Goal: Information Seeking & Learning: Learn about a topic

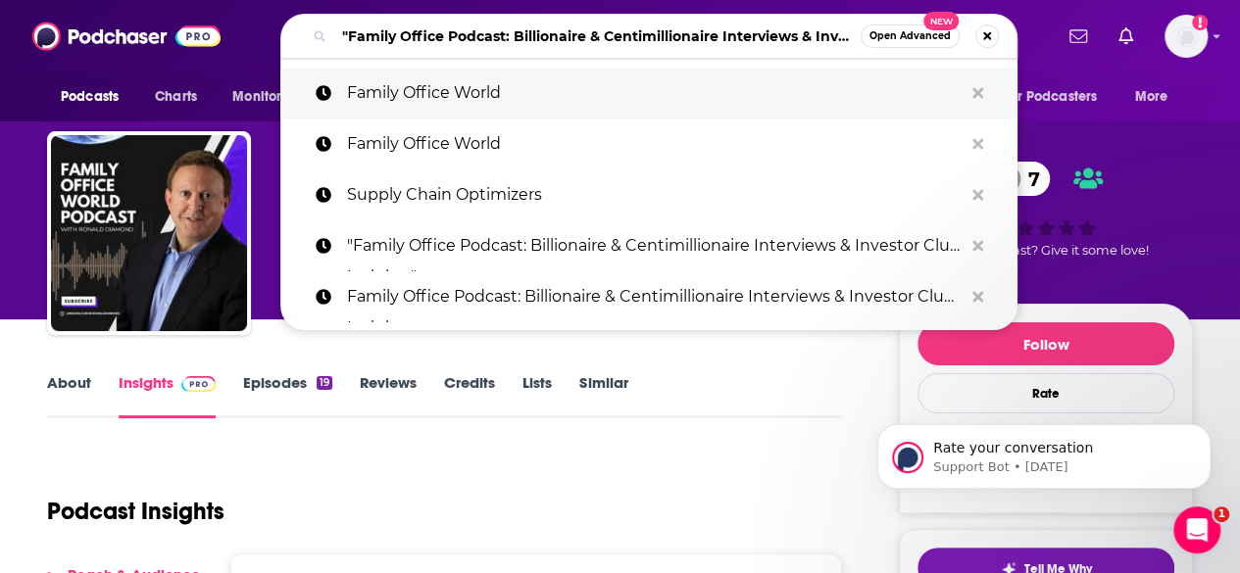
scroll to position [0, 114]
drag, startPoint x: 0, startPoint y: 0, endPoint x: 898, endPoint y: 72, distance: 900.5
click at [898, 59] on div ""Family Office Podcast: Billionaire & Centimillionaire Interviews & Investor Cl…" at bounding box center [648, 36] width 737 height 45
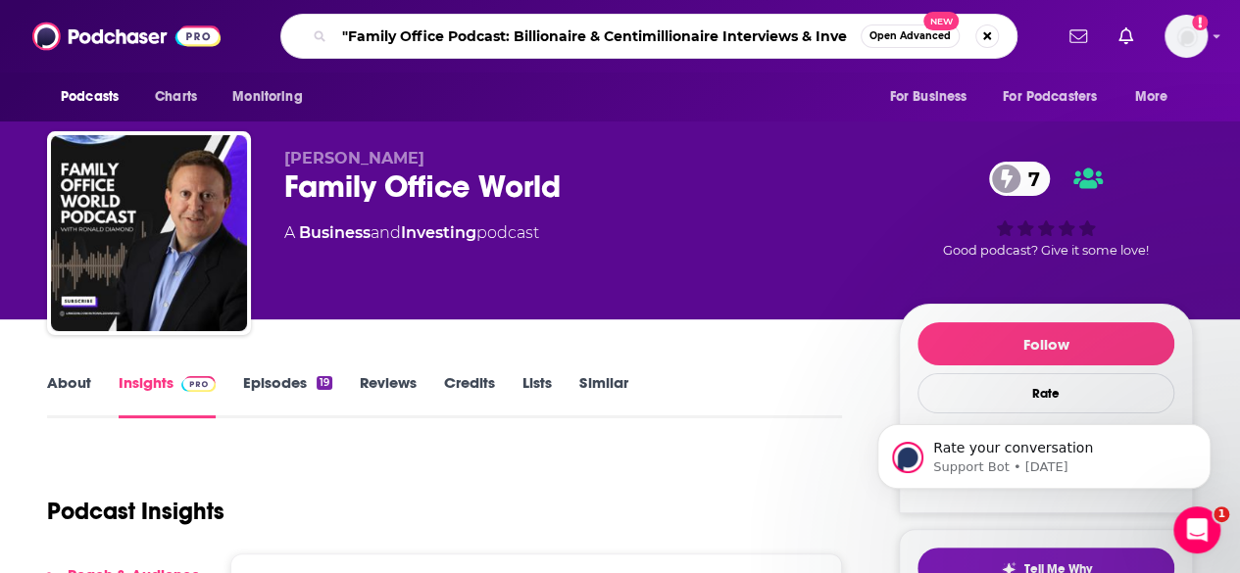
scroll to position [0, 0]
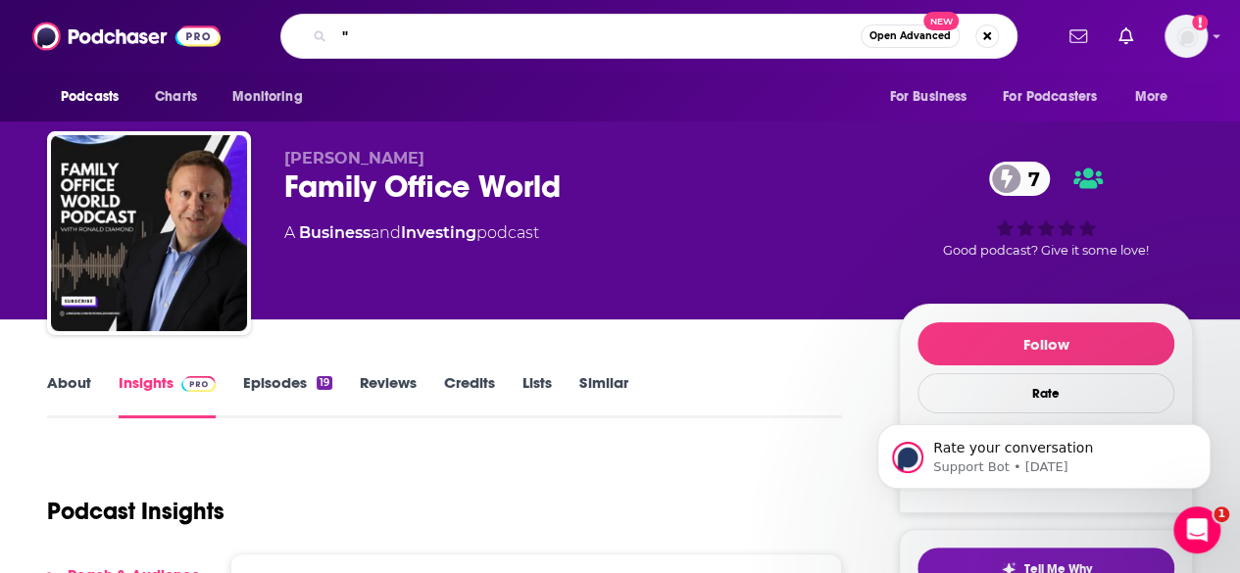
type input ""Family Office Podcast: Billionaire & Centimillionaire Interviews & Investor Cl…"
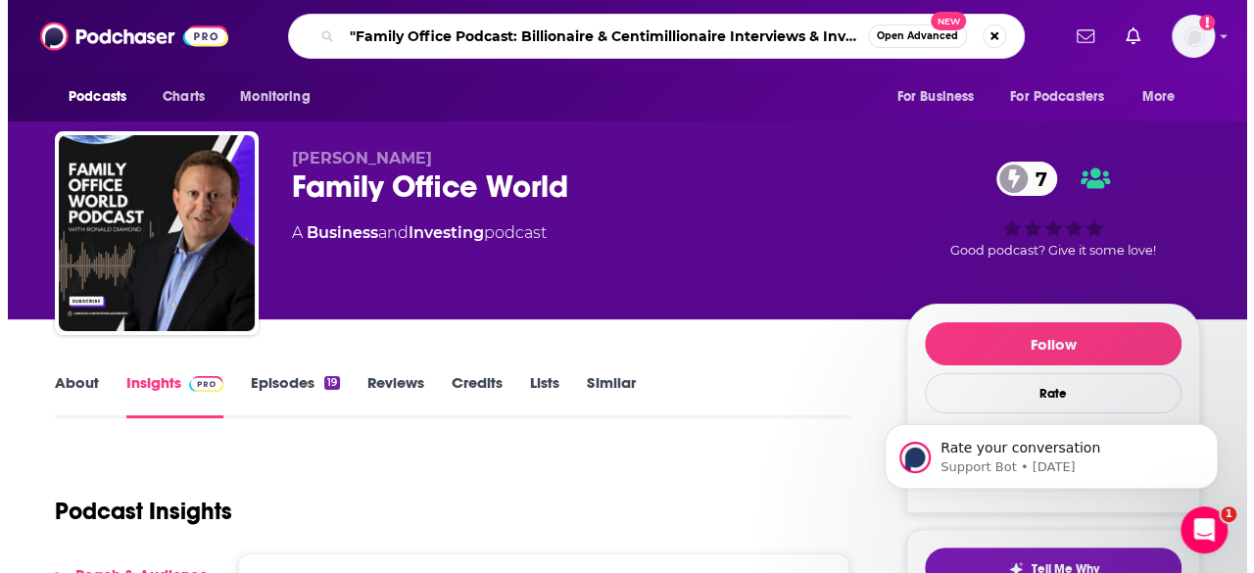
scroll to position [0, 114]
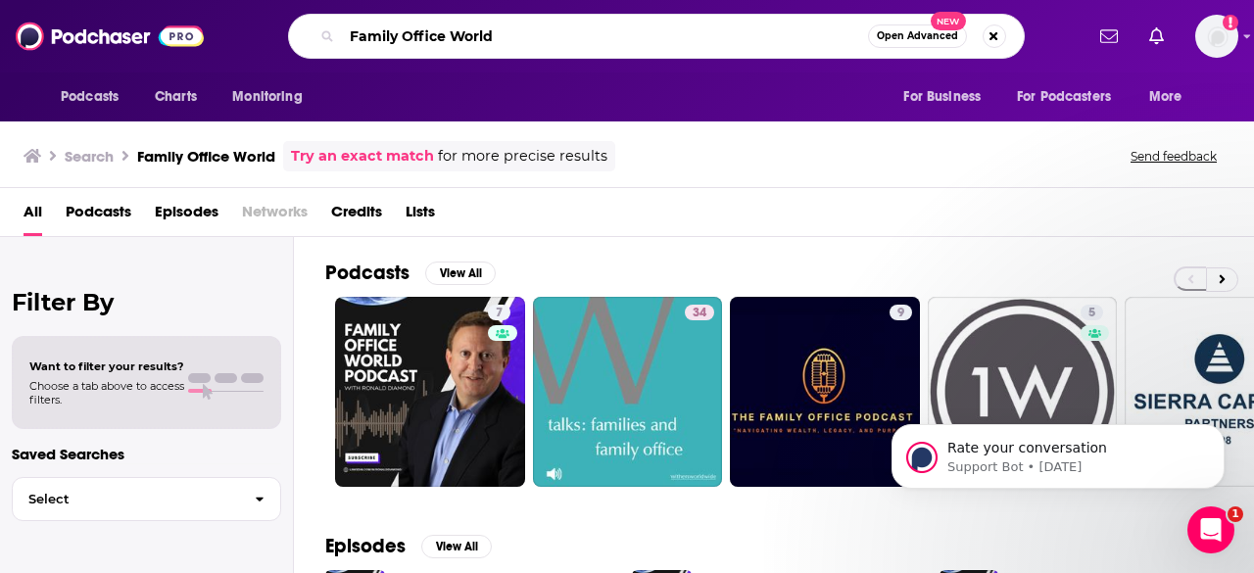
drag, startPoint x: 346, startPoint y: 31, endPoint x: 593, endPoint y: 60, distance: 248.6
click at [593, 60] on div "Podcasts Charts Monitoring Family Office World Open Advanced New For Business F…" at bounding box center [627, 36] width 1254 height 73
type input ""Family Office Podcast: Billionaire & Centimillionaire Interviews & Investor Cl…"
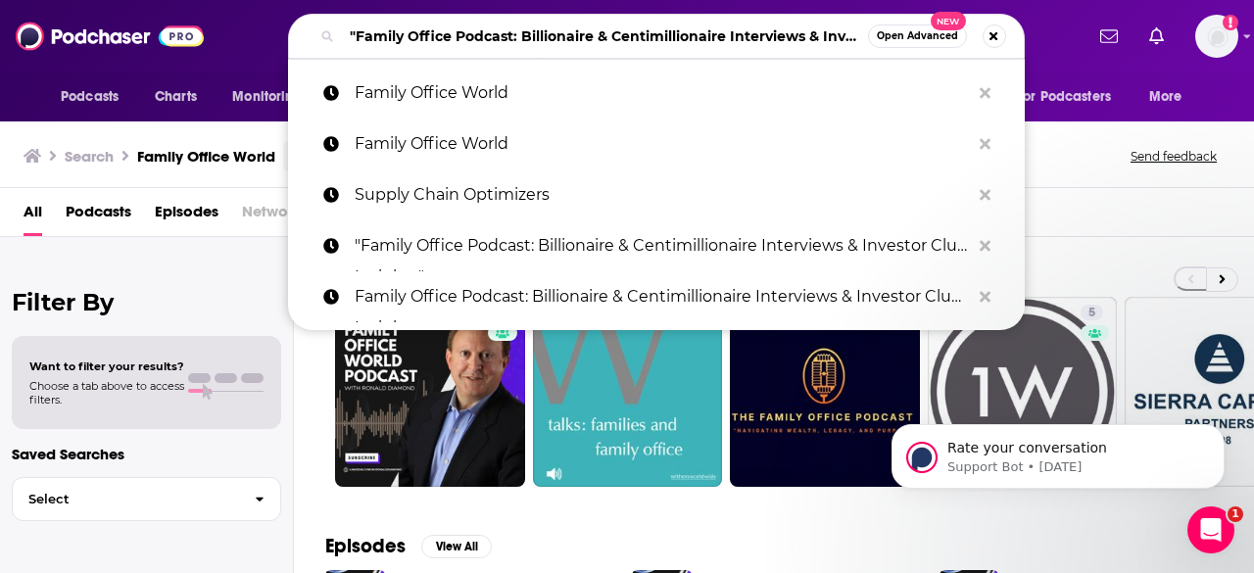
scroll to position [0, 114]
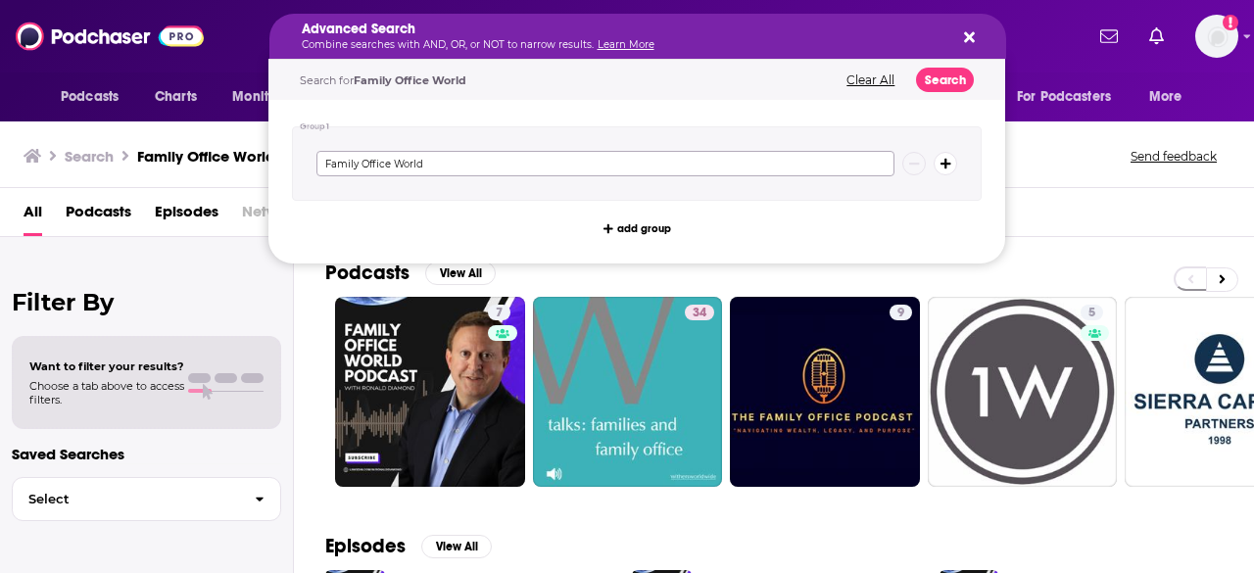
click at [635, 157] on input "Family Office World" at bounding box center [606, 163] width 578 height 25
drag, startPoint x: 510, startPoint y: 163, endPoint x: 280, endPoint y: 164, distance: 229.3
click at [280, 164] on div "Group 1 Family Office World add group" at bounding box center [637, 182] width 737 height 164
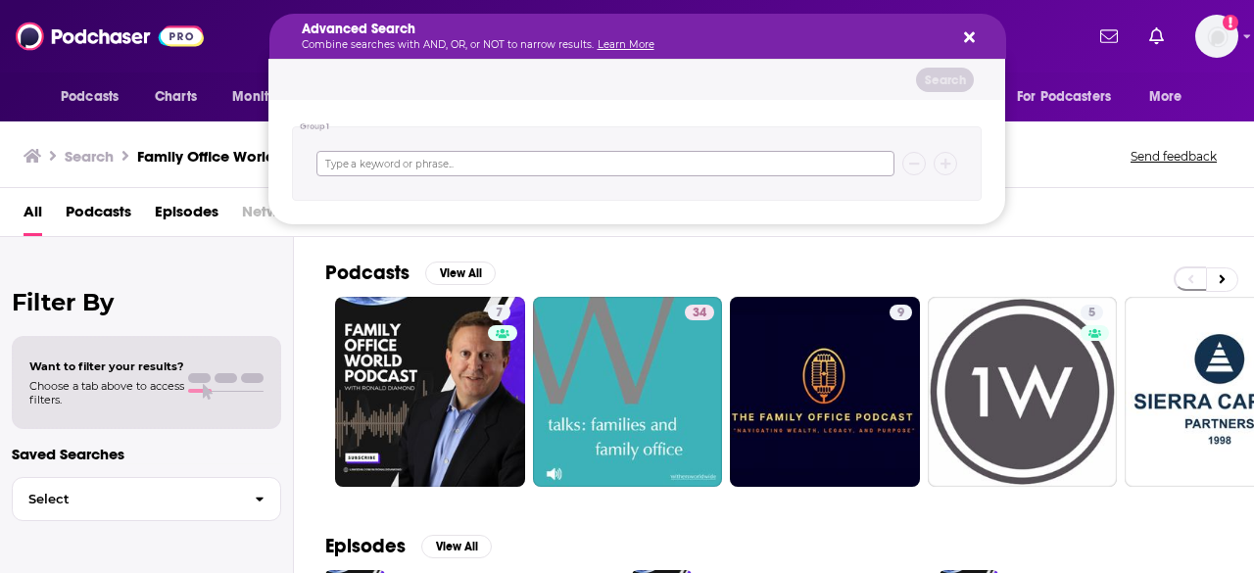
paste input "Dry Powder: The Private Equity Podcast by [PERSON_NAME] & Company"
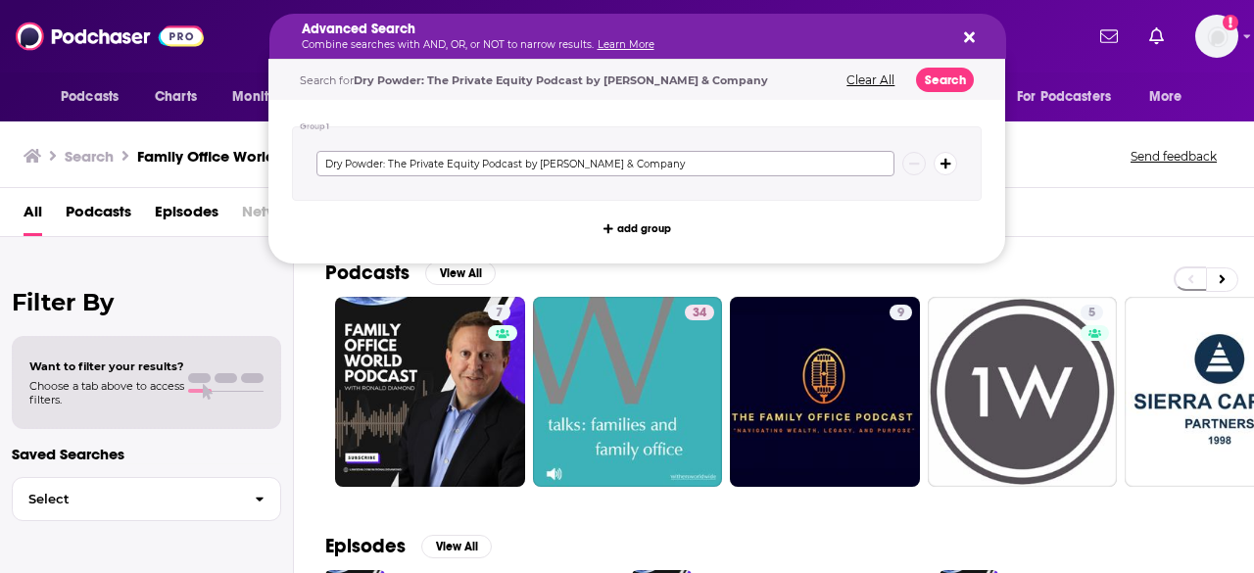
type input "Dry Powder: The Private Equity Podcast by [PERSON_NAME] & Company"
click at [953, 81] on button "Search" at bounding box center [945, 80] width 58 height 24
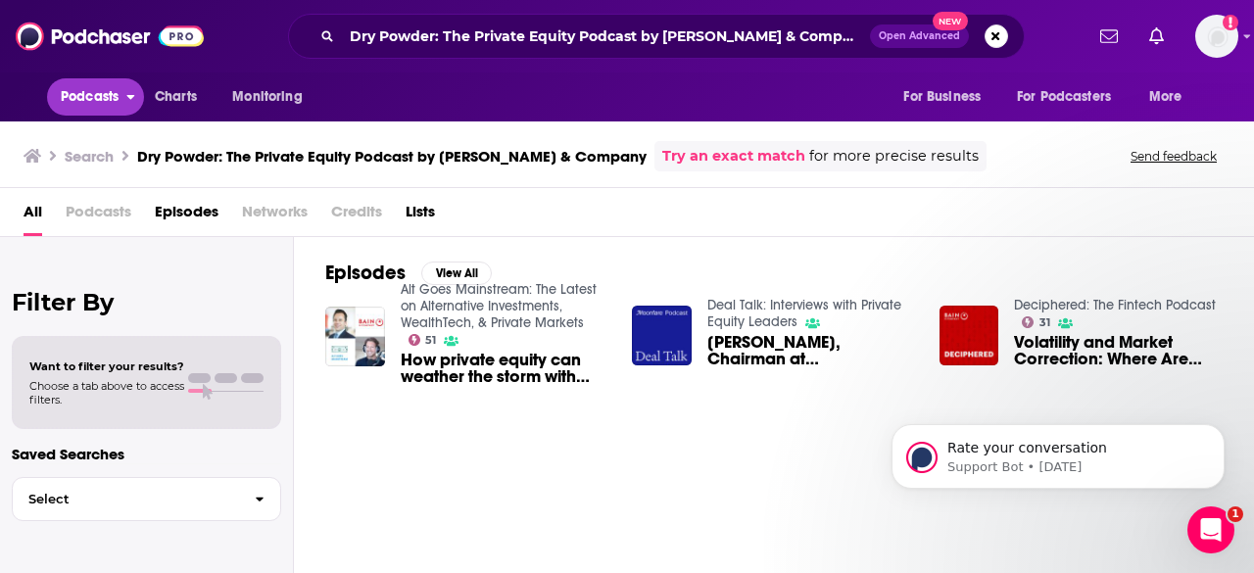
click at [97, 87] on span "Podcasts" at bounding box center [90, 96] width 58 height 27
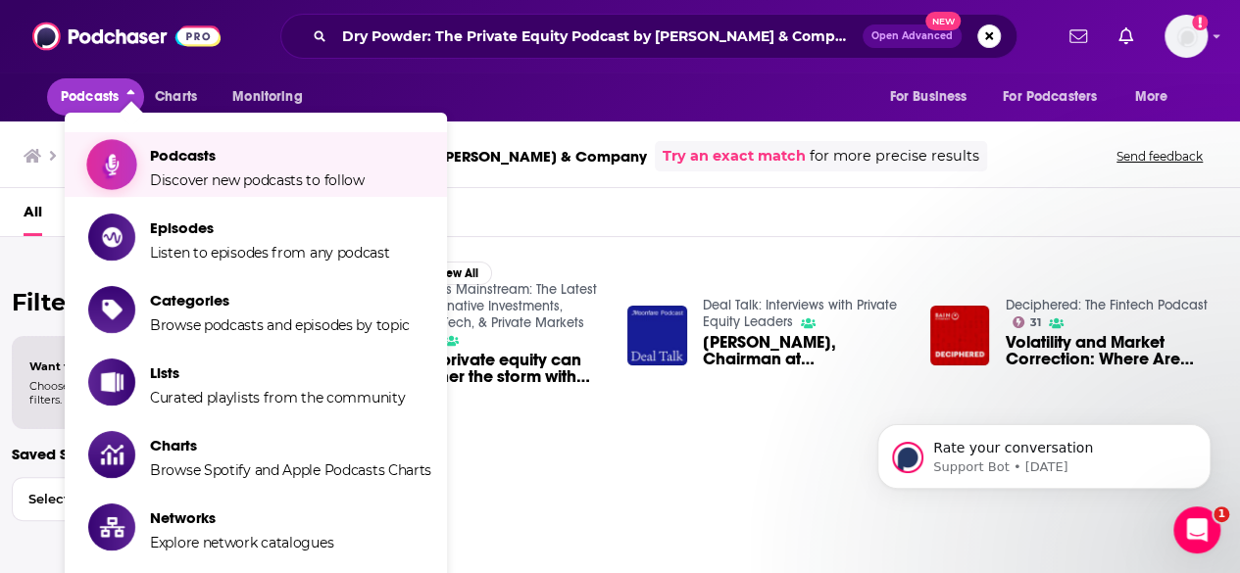
click at [229, 166] on span "Podcasts Discover new podcasts to follow" at bounding box center [257, 164] width 215 height 49
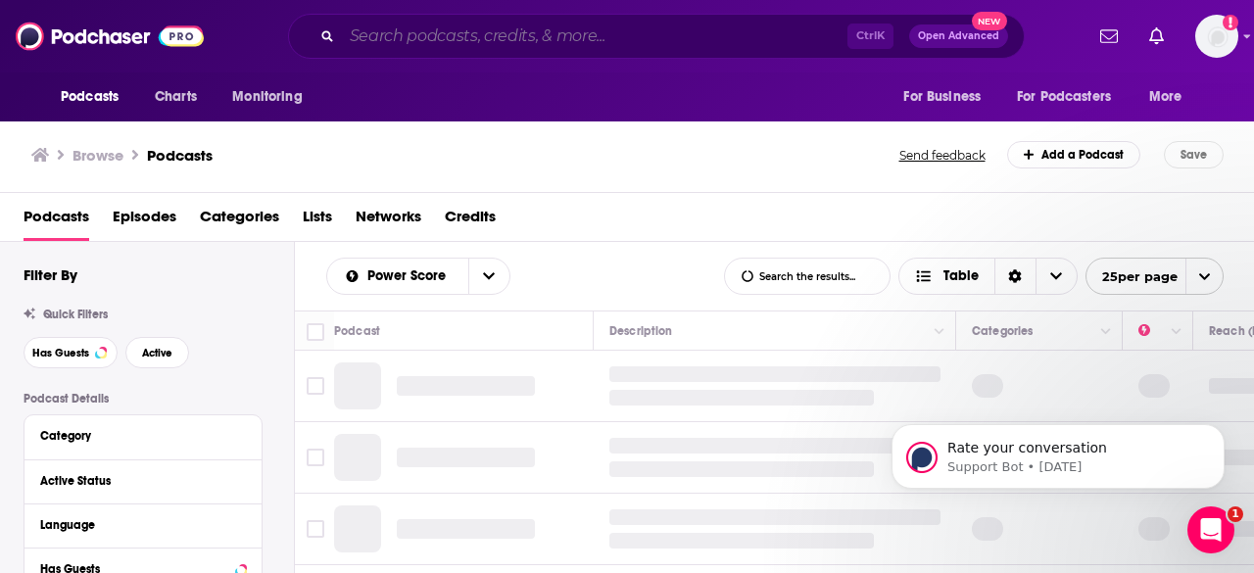
click at [495, 43] on input "Search podcasts, credits, & more..." at bounding box center [595, 36] width 506 height 31
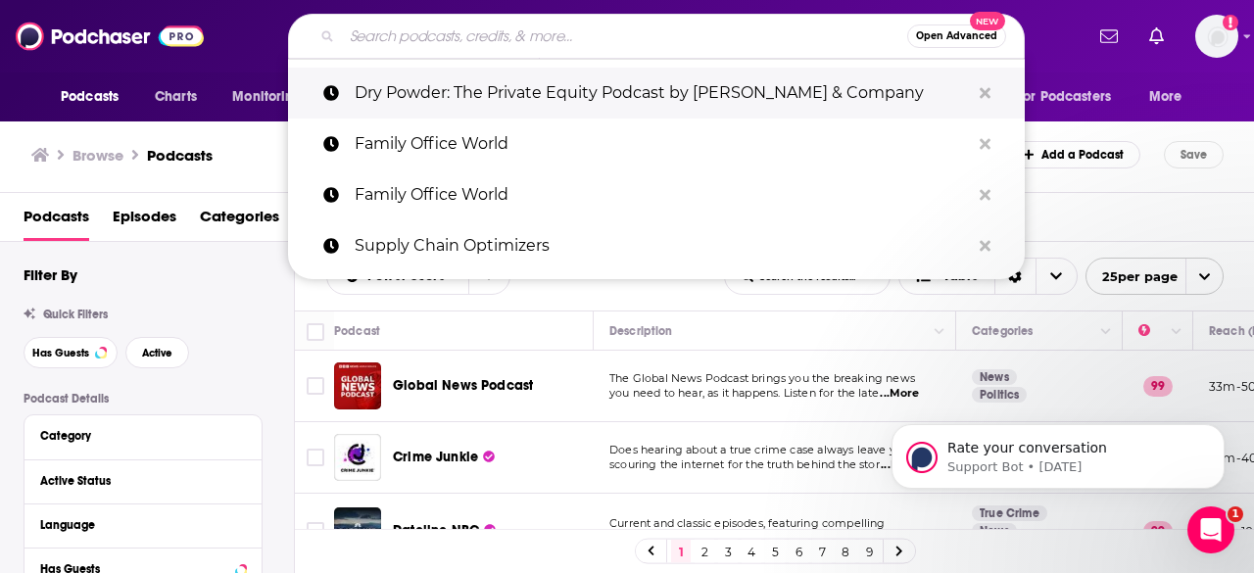
click at [510, 93] on p "Dry Powder: The Private Equity Podcast by [PERSON_NAME] & Company" at bounding box center [662, 93] width 615 height 51
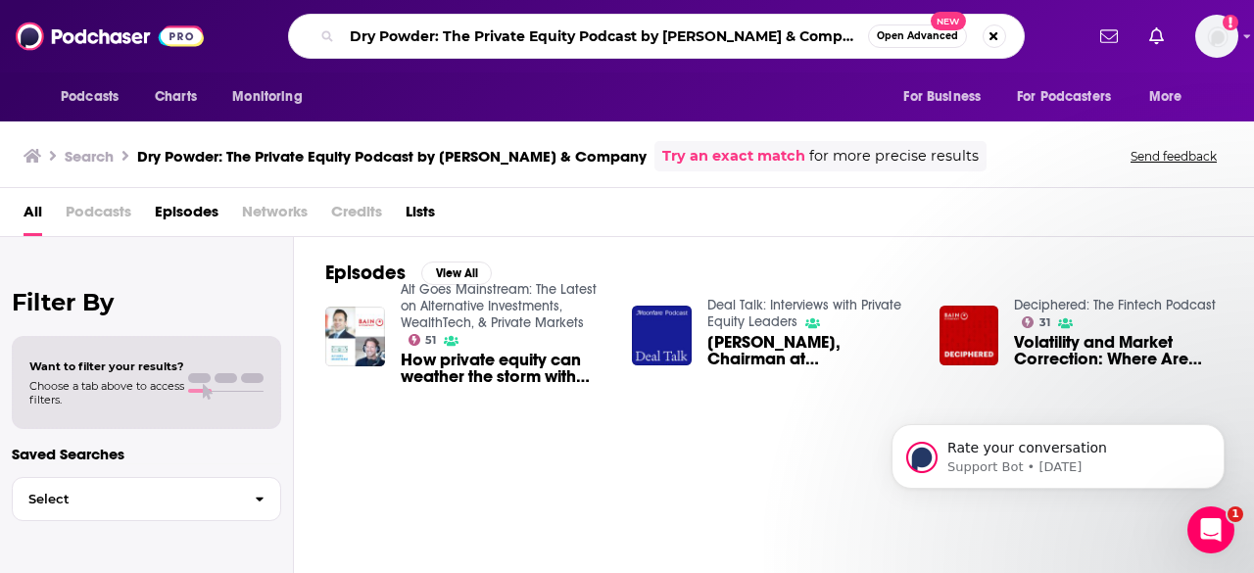
drag, startPoint x: 351, startPoint y: 34, endPoint x: 757, endPoint y: 54, distance: 406.2
click at [757, 54] on div "Dry Powder: The Private Equity Podcast by [PERSON_NAME] & Company Open Advanced…" at bounding box center [656, 36] width 737 height 45
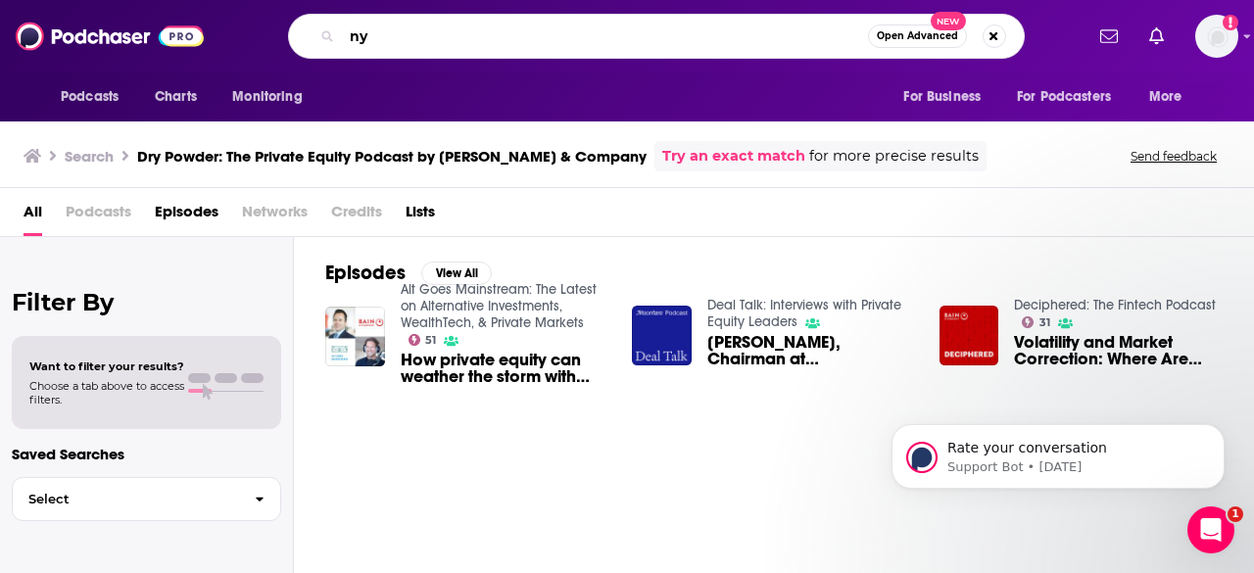
click at [651, 31] on input "ny" at bounding box center [605, 36] width 526 height 31
type input "n"
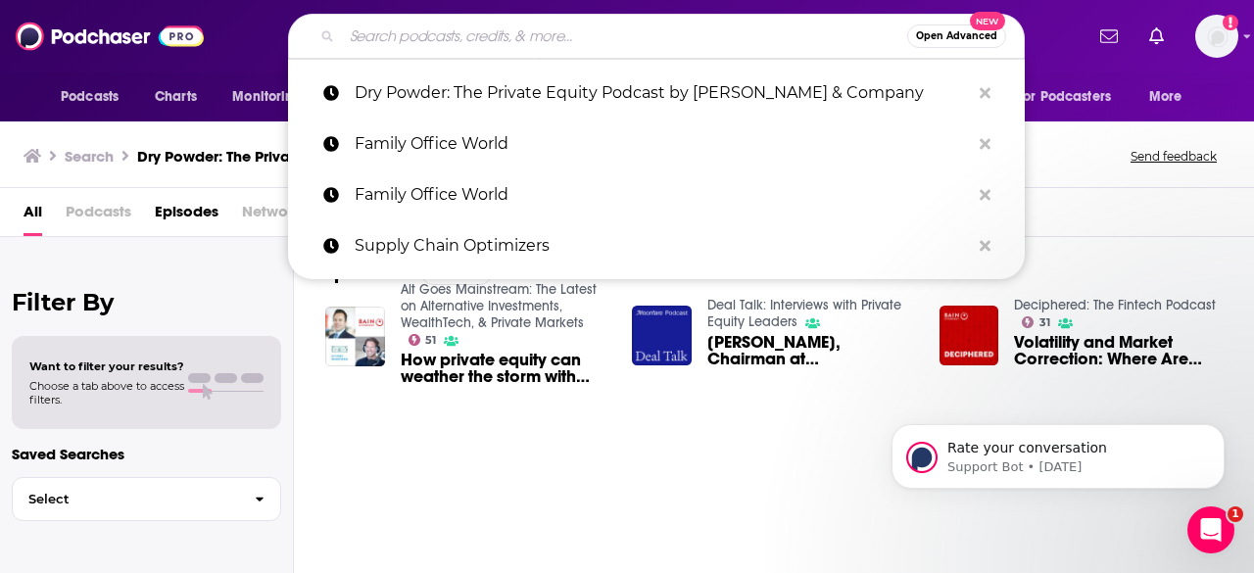
paste input "The Private Equity PErspectives Podcast"
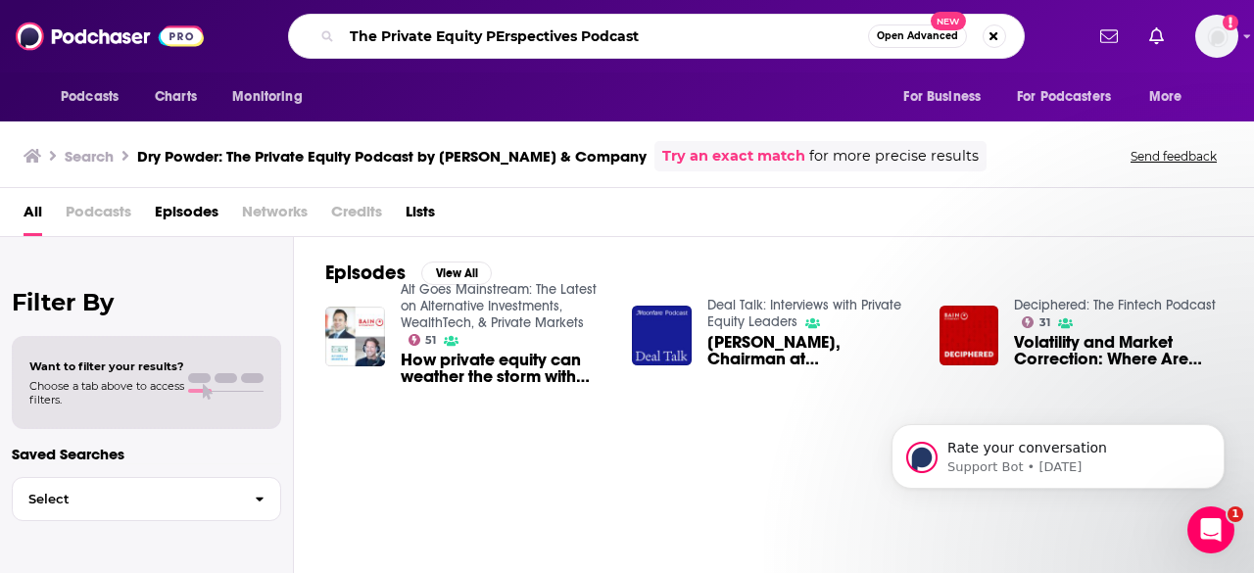
type input "The Private Equity PErspectives Podcast"
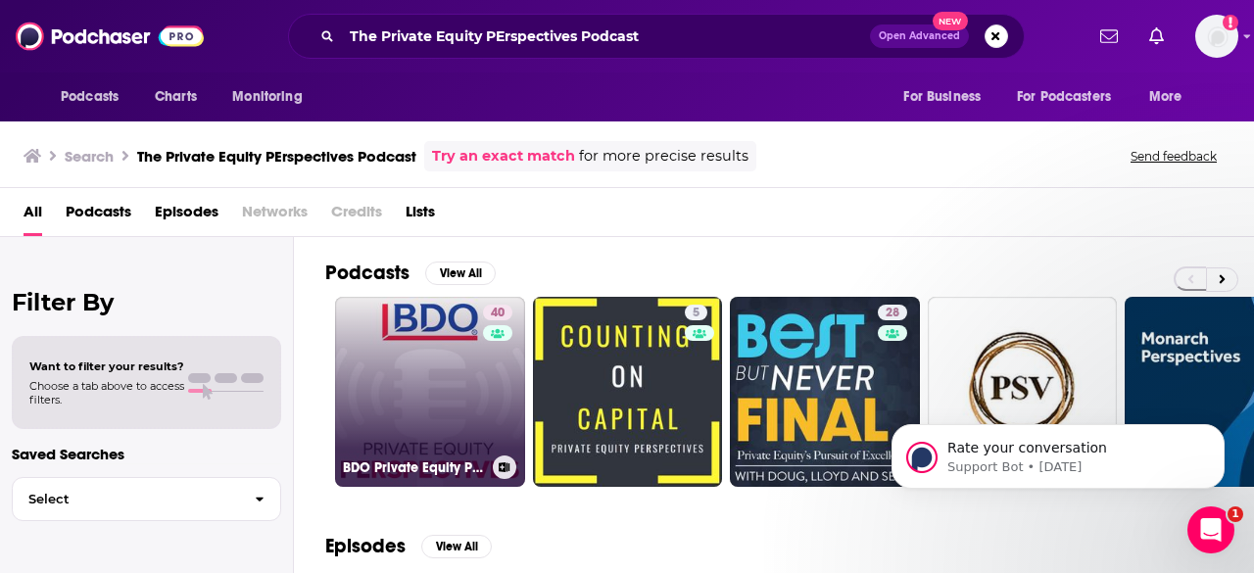
click at [464, 369] on link "40 BDO Private Equity PErspectives Podcast" at bounding box center [430, 392] width 190 height 190
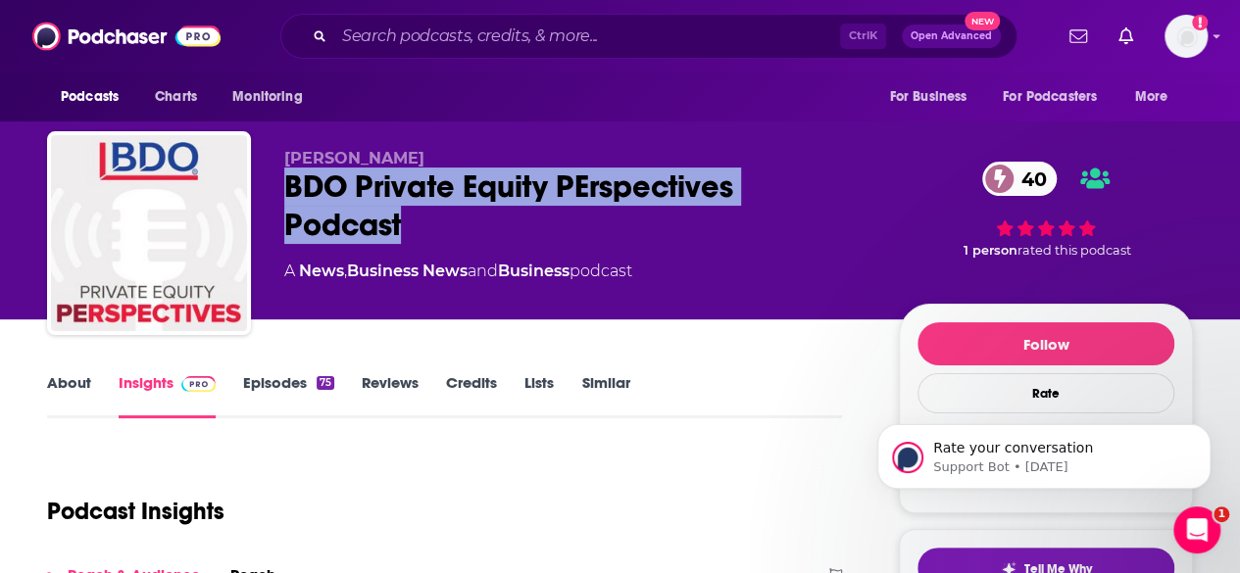
drag, startPoint x: 284, startPoint y: 178, endPoint x: 443, endPoint y: 222, distance: 164.8
click at [443, 222] on div "BDO Private Equity PErspectives Podcast 40" at bounding box center [575, 206] width 583 height 76
copy h2 "BDO Private Equity PErspectives Podcast"
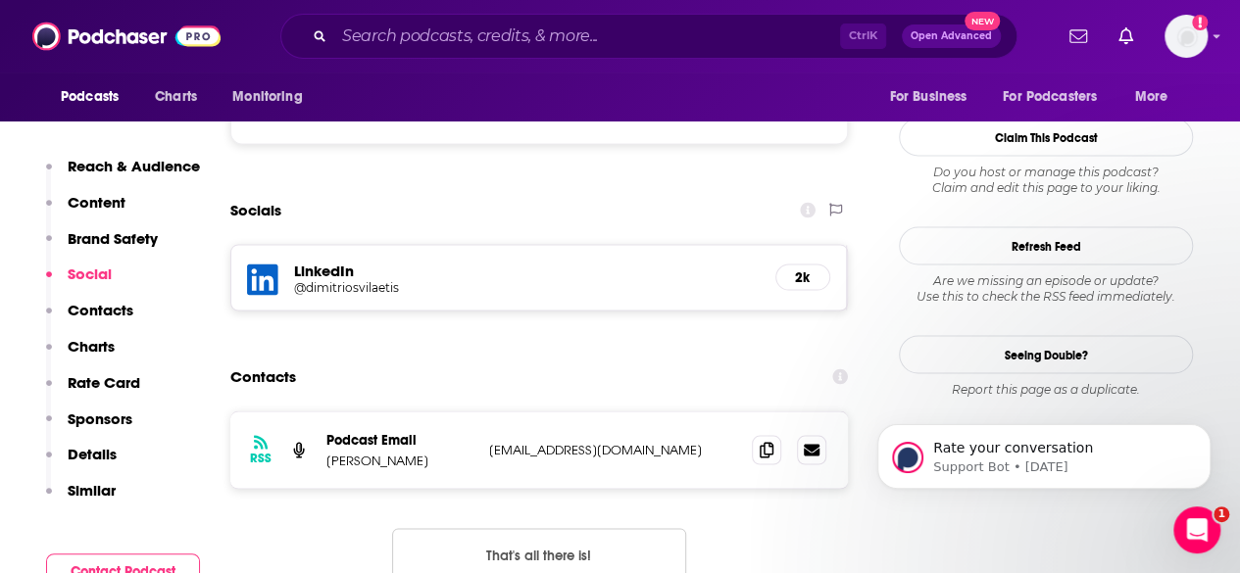
scroll to position [1769, 0]
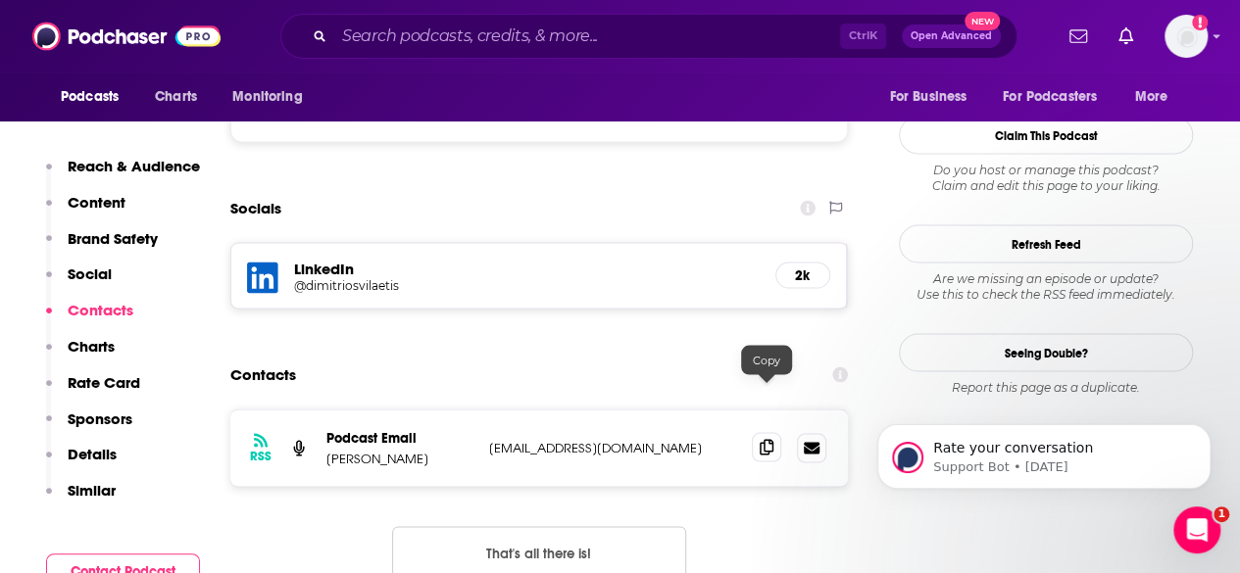
click at [771, 439] on icon at bounding box center [766, 447] width 14 height 16
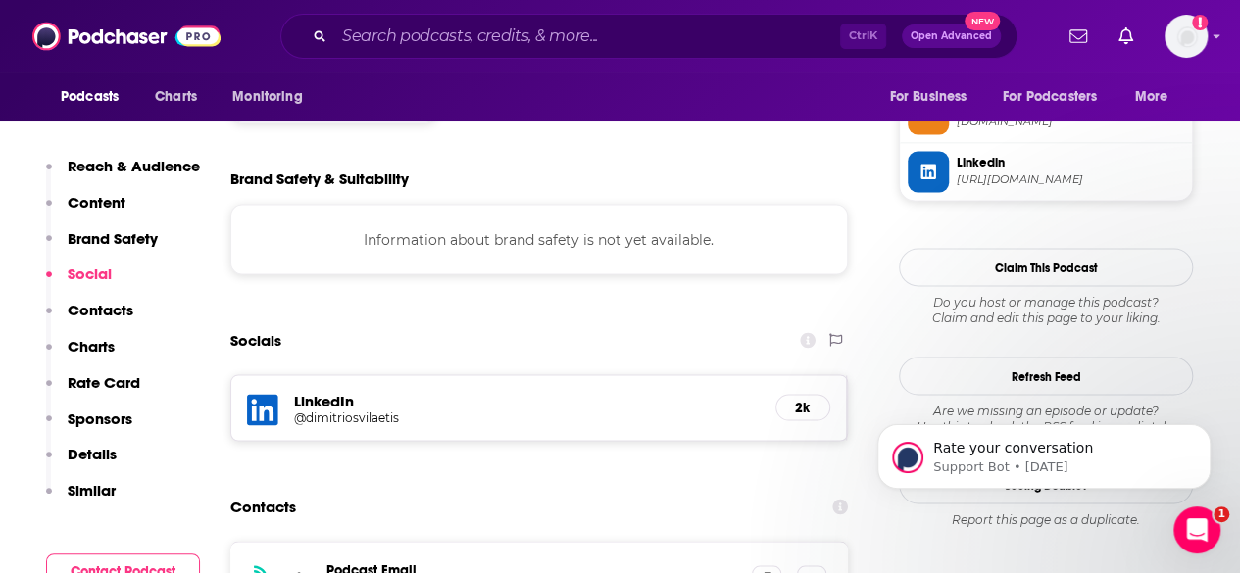
scroll to position [1795, 0]
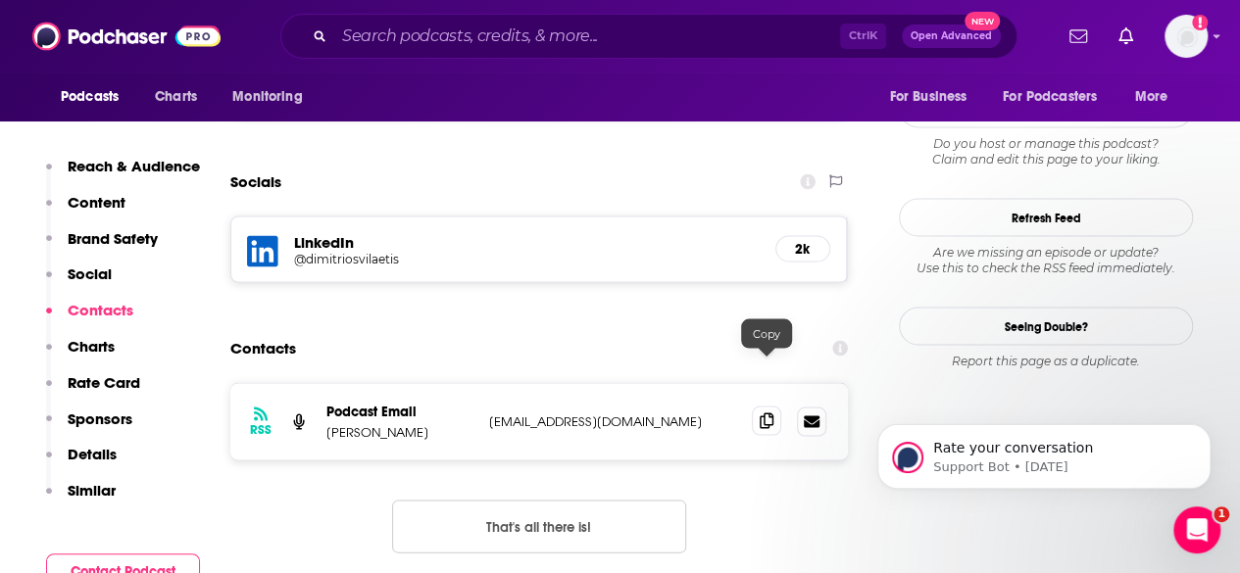
click at [760, 413] on icon at bounding box center [766, 421] width 14 height 16
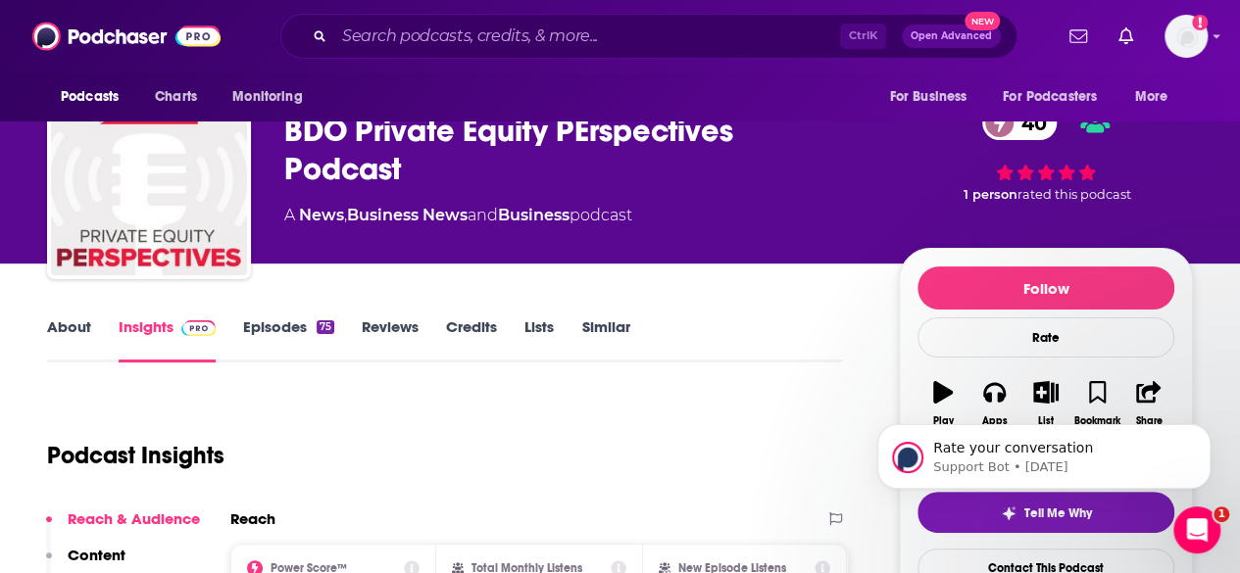
scroll to position [0, 0]
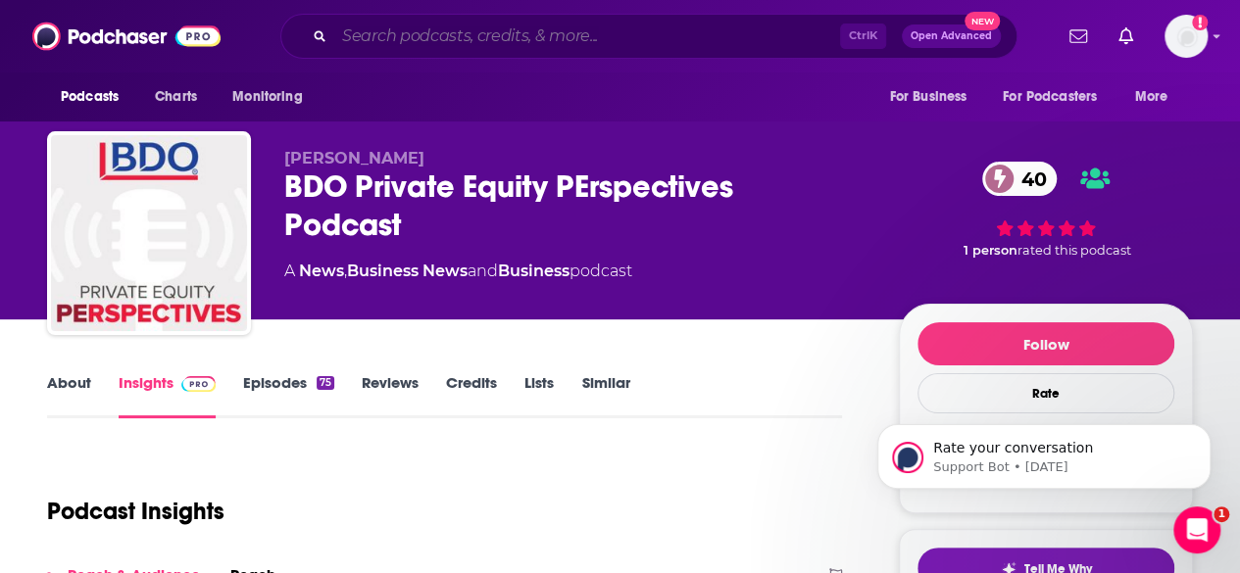
click at [431, 36] on input "Search podcasts, credits, & more..." at bounding box center [587, 36] width 506 height 31
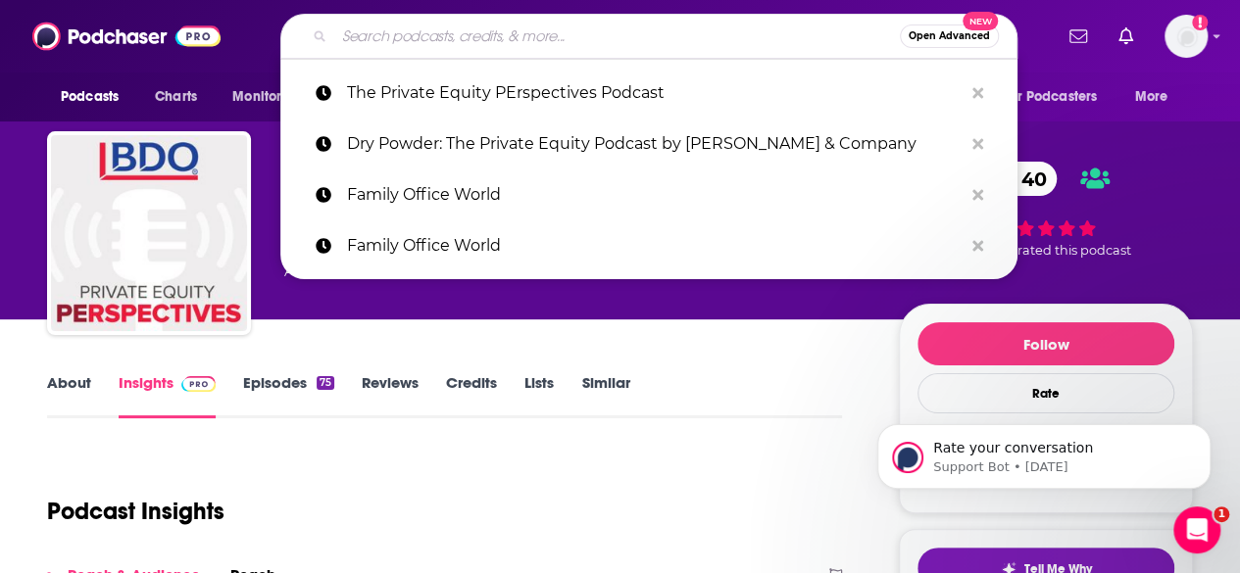
paste input "Modern Financial Advisor with [PERSON_NAME]"
type input "Modern Financial Advisor with [PERSON_NAME]"
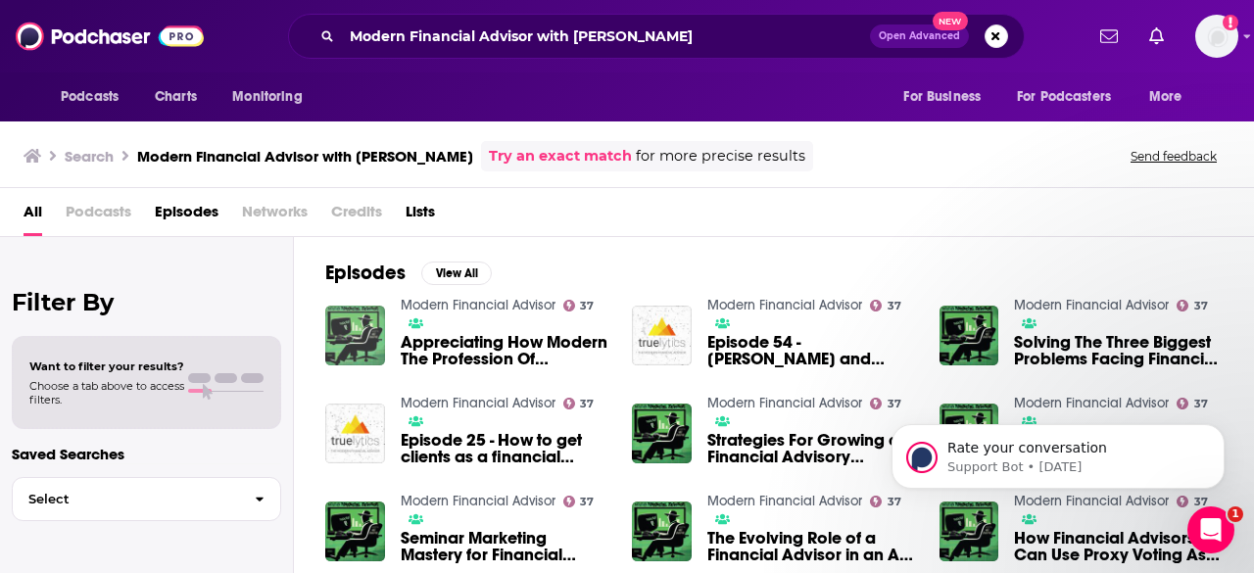
click at [357, 334] on img "Appreciating How Modern The Profession Of Financial Advisor Actually Is" at bounding box center [355, 336] width 60 height 60
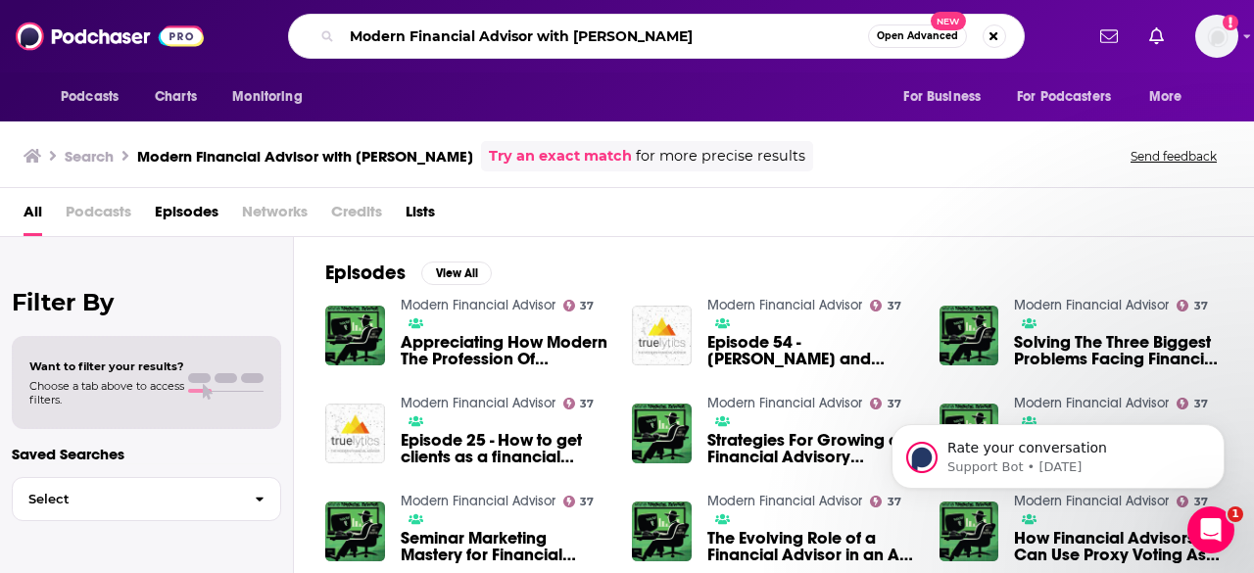
drag, startPoint x: 538, startPoint y: 35, endPoint x: 658, endPoint y: 44, distance: 119.9
click at [658, 44] on input "Modern Financial Advisor with [PERSON_NAME]" at bounding box center [605, 36] width 526 height 31
click at [658, 44] on input "Modern Financial Advisor rd" at bounding box center [605, 36] width 526 height 31
type input "Modern Financial Advisor"
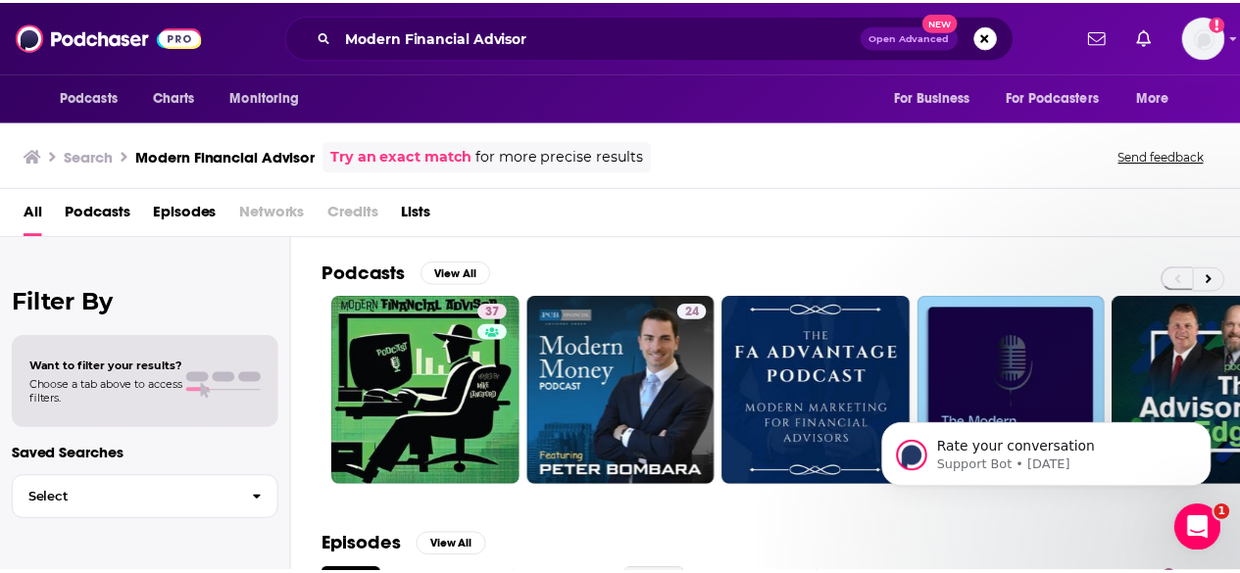
scroll to position [86, 0]
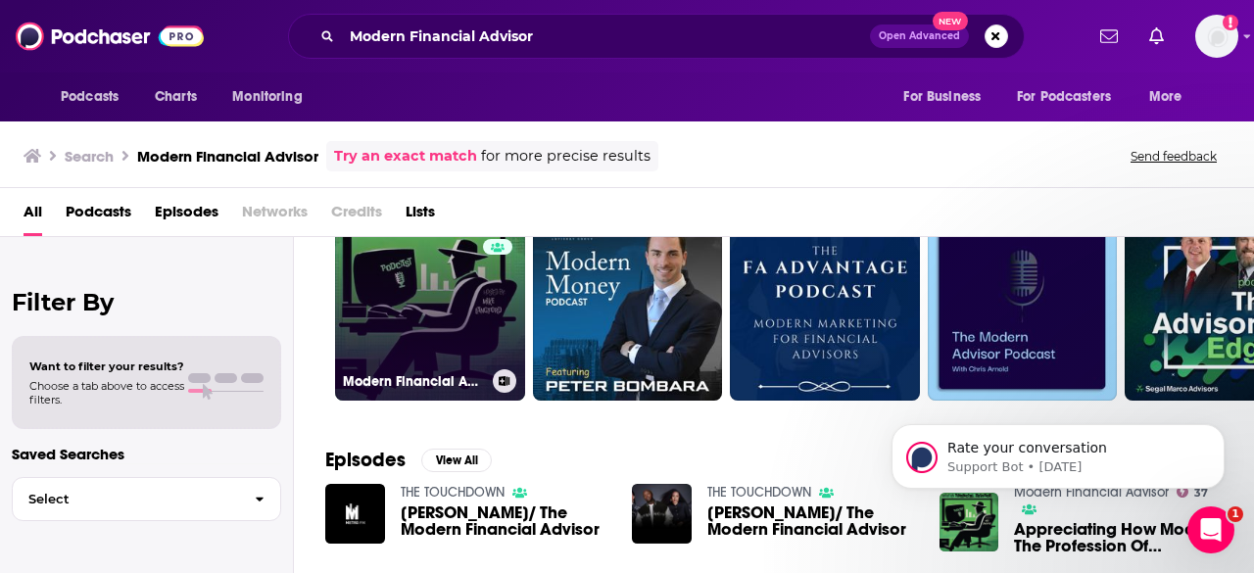
click at [449, 279] on link "37 Modern Financial Advisor" at bounding box center [430, 306] width 190 height 190
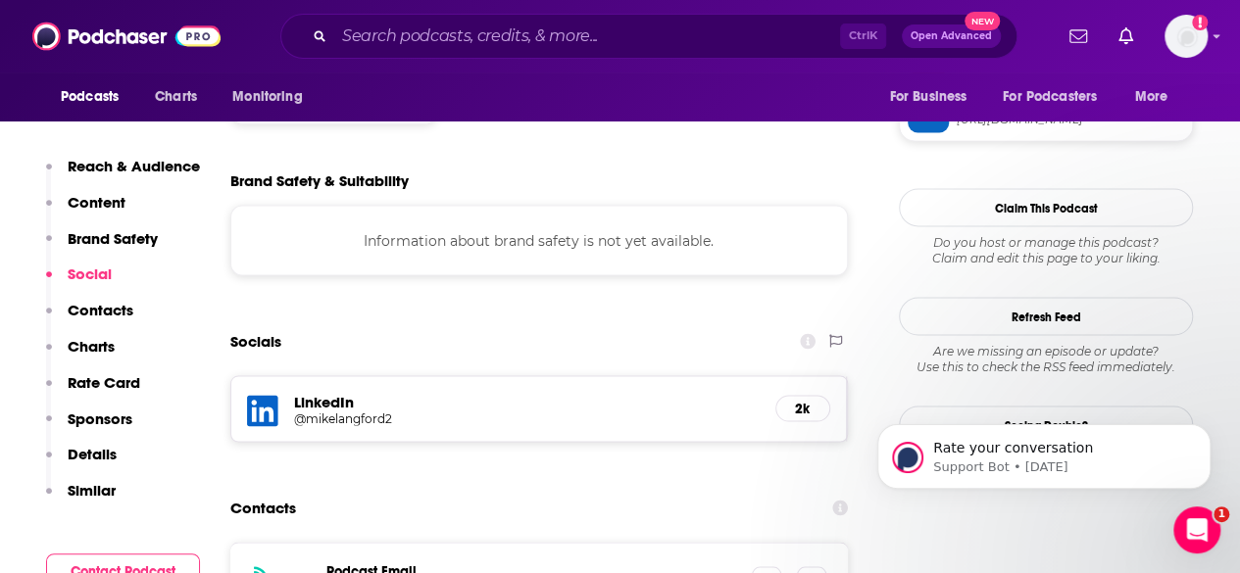
scroll to position [1841, 0]
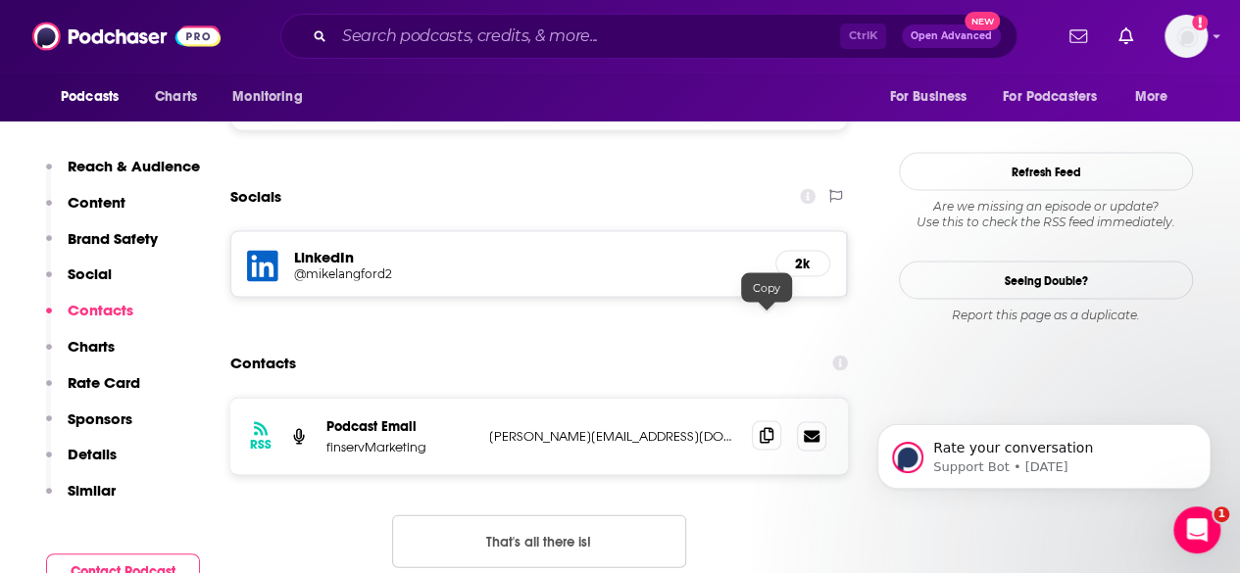
click at [760, 427] on icon at bounding box center [766, 435] width 14 height 16
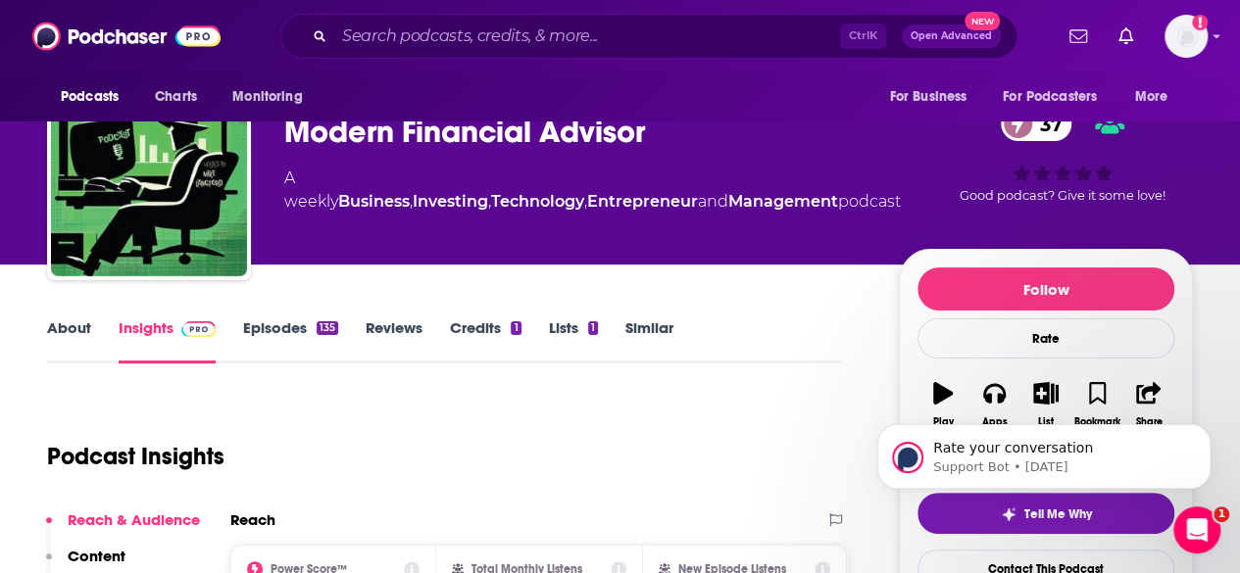
scroll to position [0, 0]
